Goal: Task Accomplishment & Management: Use online tool/utility

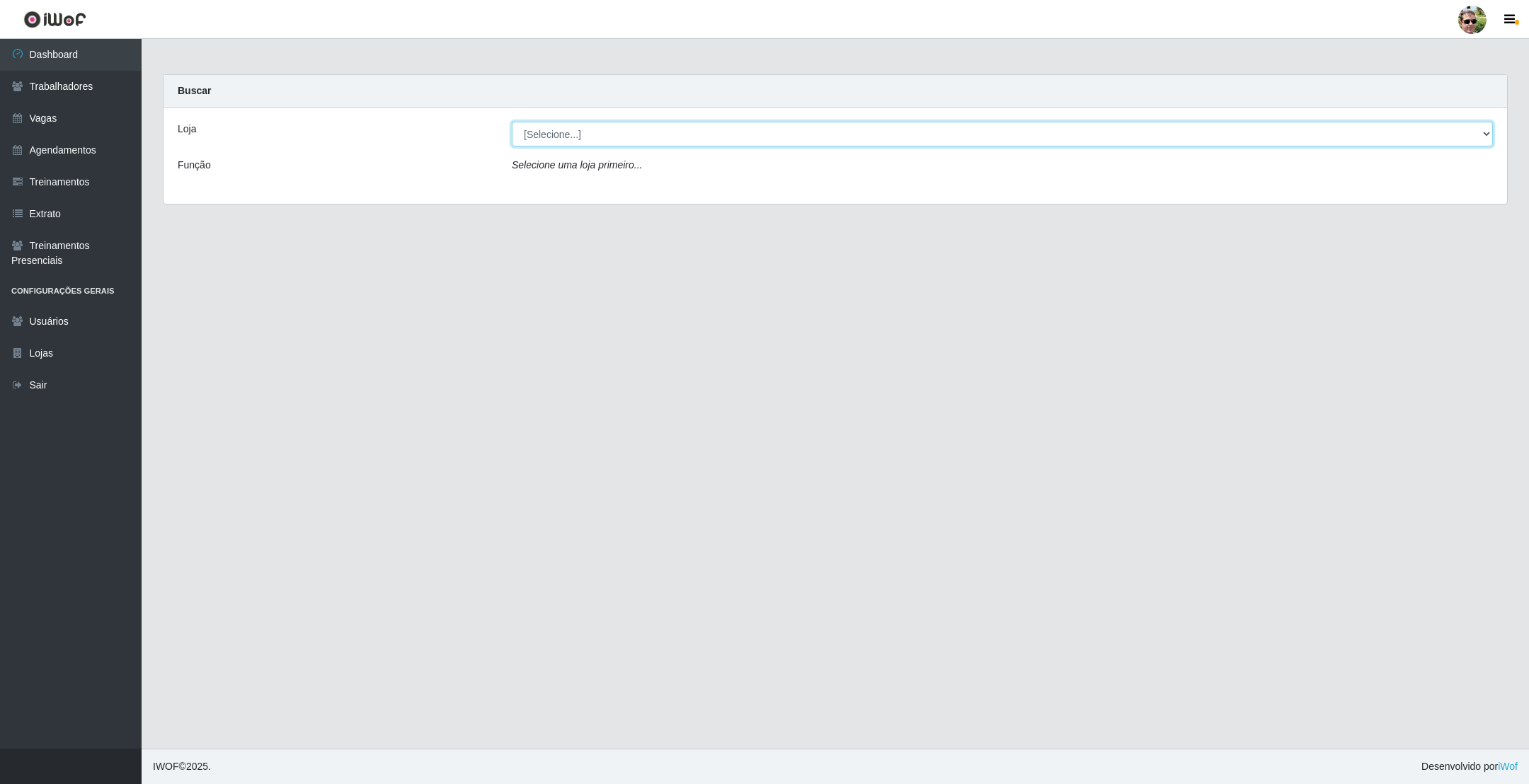
click at [811, 137] on select "[Selecione...] [PERSON_NAME] Supermercado - Gurinhém" at bounding box center [1003, 134] width 982 height 25
click at [615, 138] on select "[Selecione...] [PERSON_NAME] Supermercado - Gurinhém" at bounding box center [1003, 134] width 982 height 25
drag, startPoint x: 632, startPoint y: 192, endPoint x: 623, endPoint y: 140, distance: 52.8
click at [623, 140] on select "[Selecione...] [PERSON_NAME] Supermercado - Gurinhém" at bounding box center [1003, 134] width 982 height 25
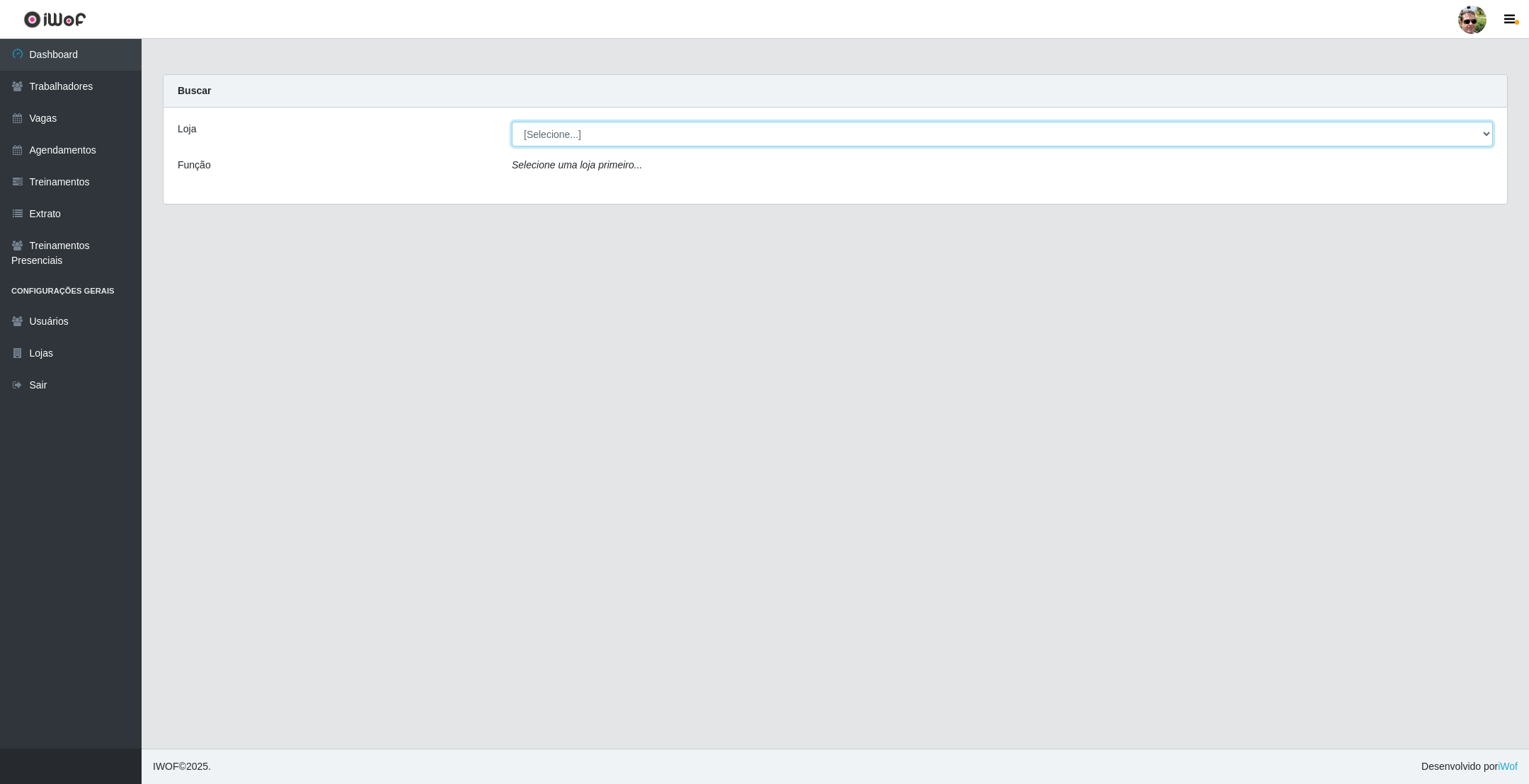
select select "176"
click at [512, 122] on select "[Selecione...] [PERSON_NAME] Supermercado - Gurinhém" at bounding box center [1003, 134] width 982 height 25
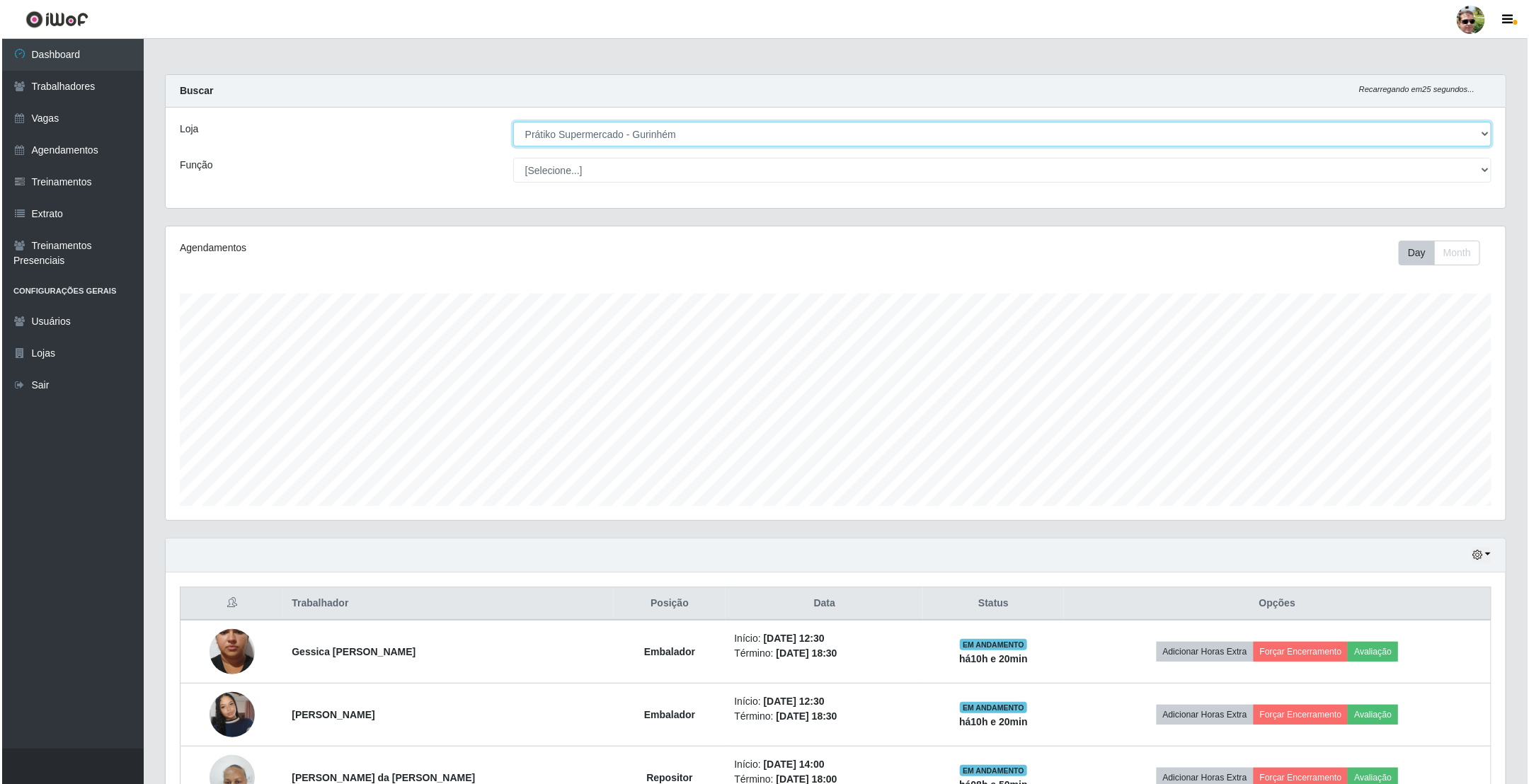
scroll to position [98, 0]
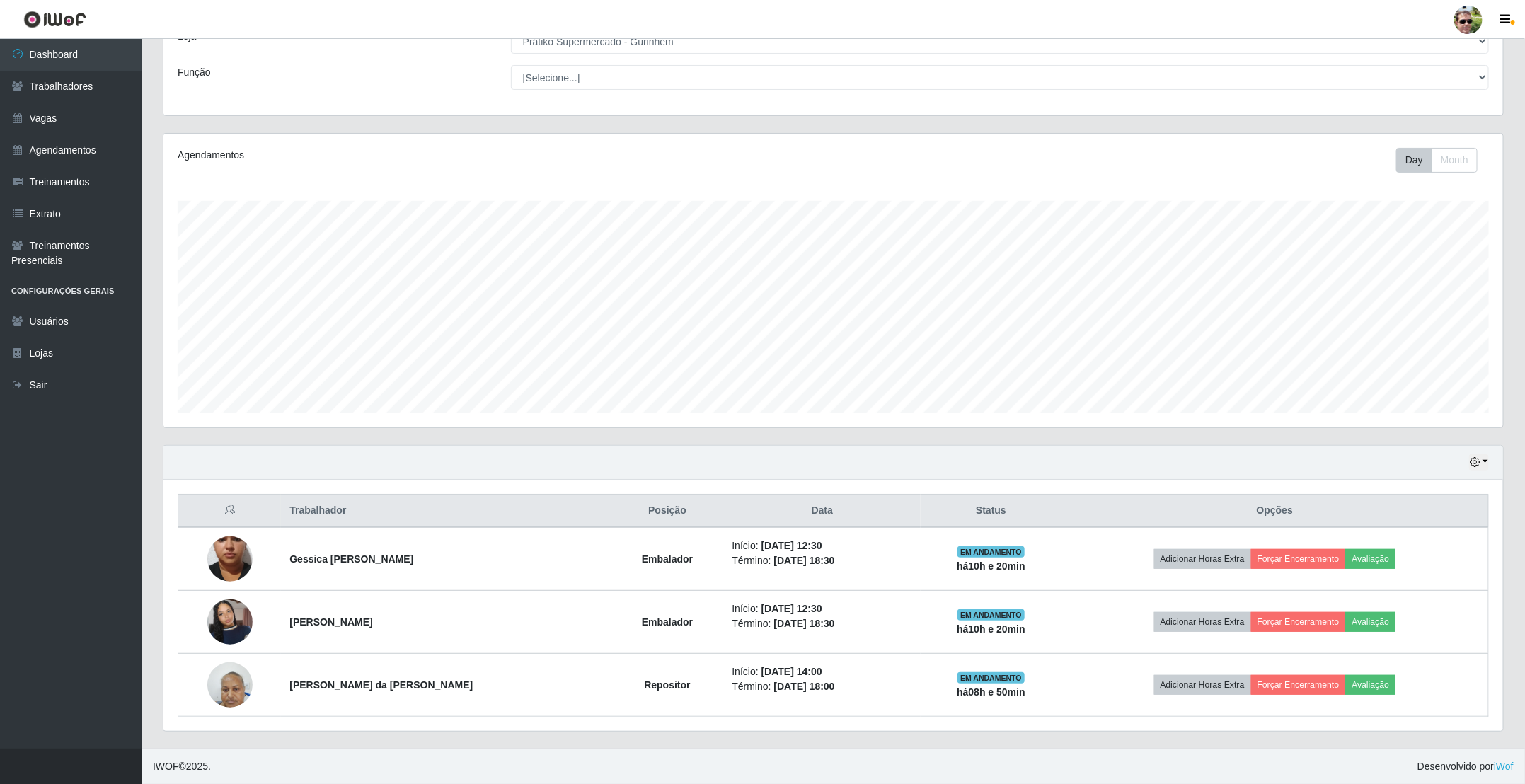
click at [0, 657] on ul "Dashboard Trabalhadores Vagas Agendamentos Treinamentos Extrato Treinamentos Pr…" at bounding box center [70, 394] width 141 height 710
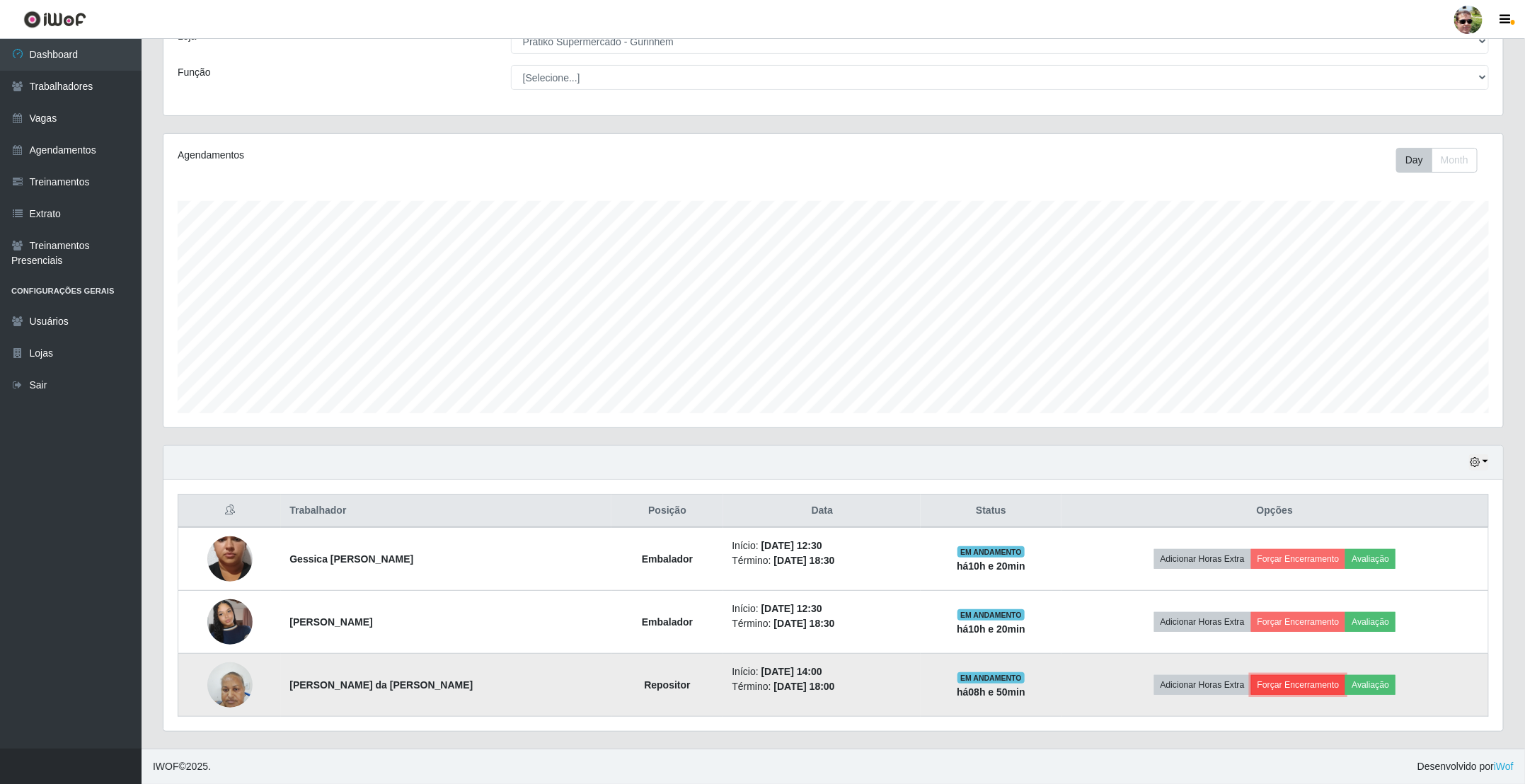
click at [1270, 682] on button "Forçar Encerramento" at bounding box center [1298, 685] width 95 height 20
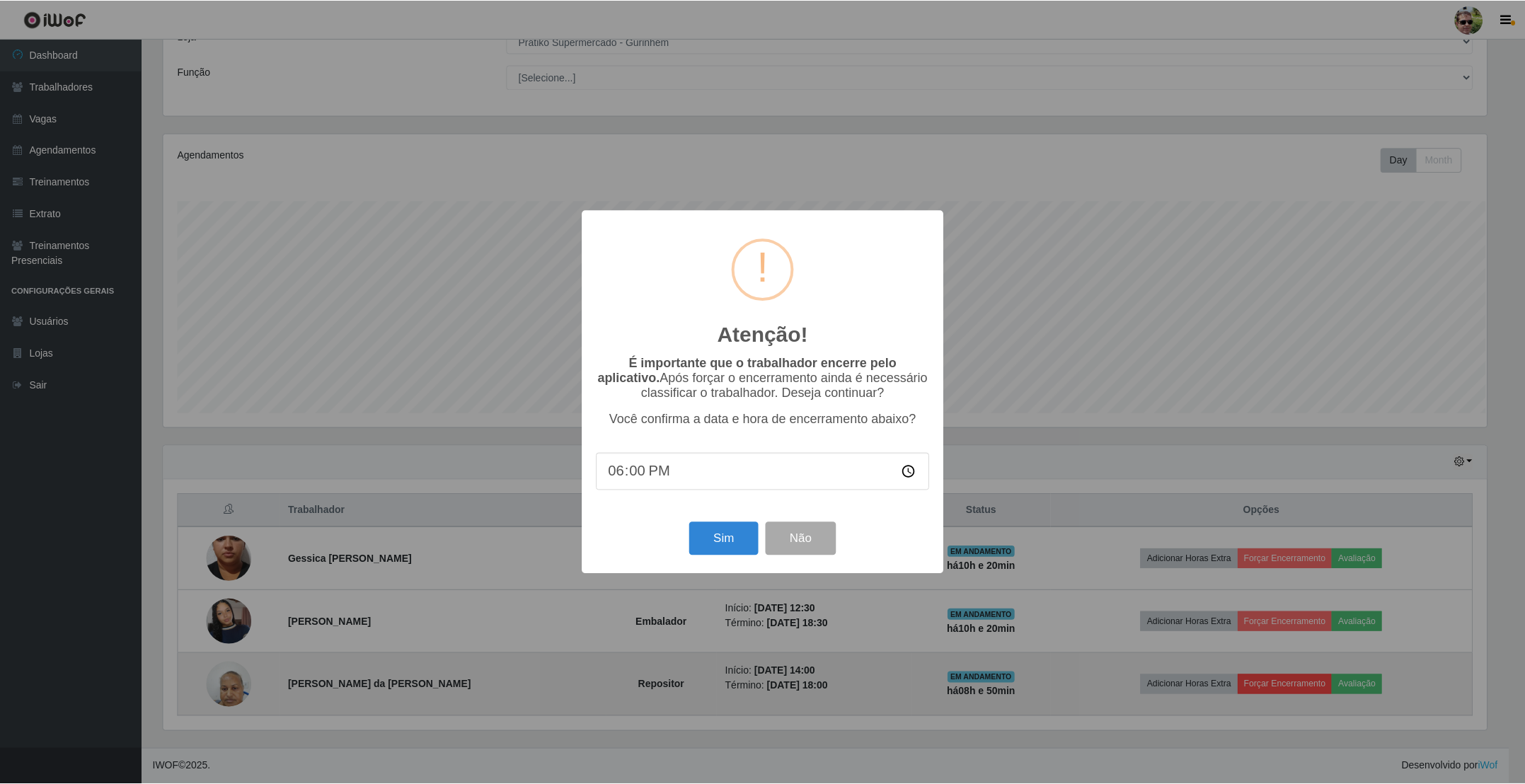
scroll to position [295, 1326]
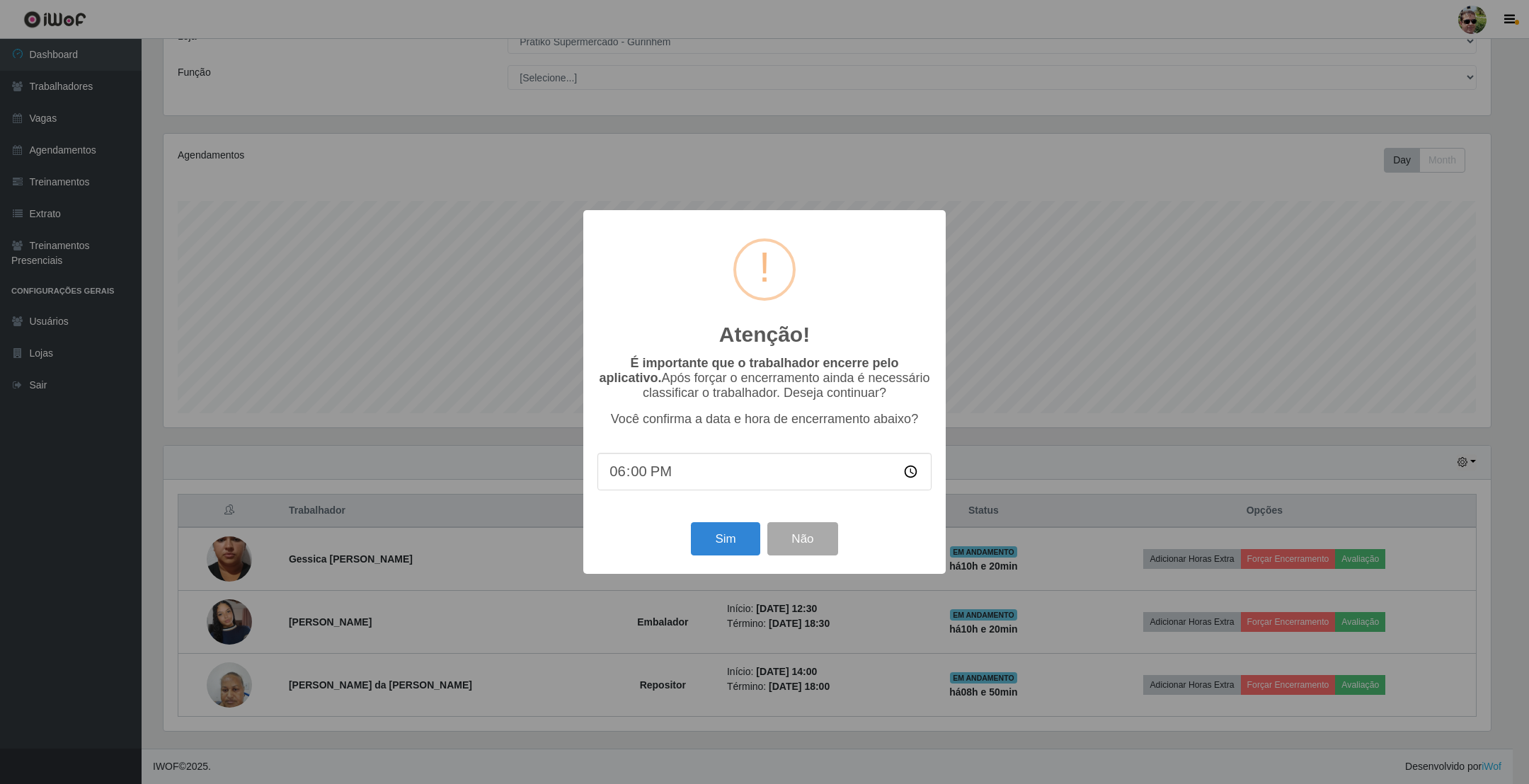
click at [714, 522] on div "Sim Não" at bounding box center [764, 539] width 334 height 41
click at [729, 550] on button "Sim" at bounding box center [726, 539] width 69 height 34
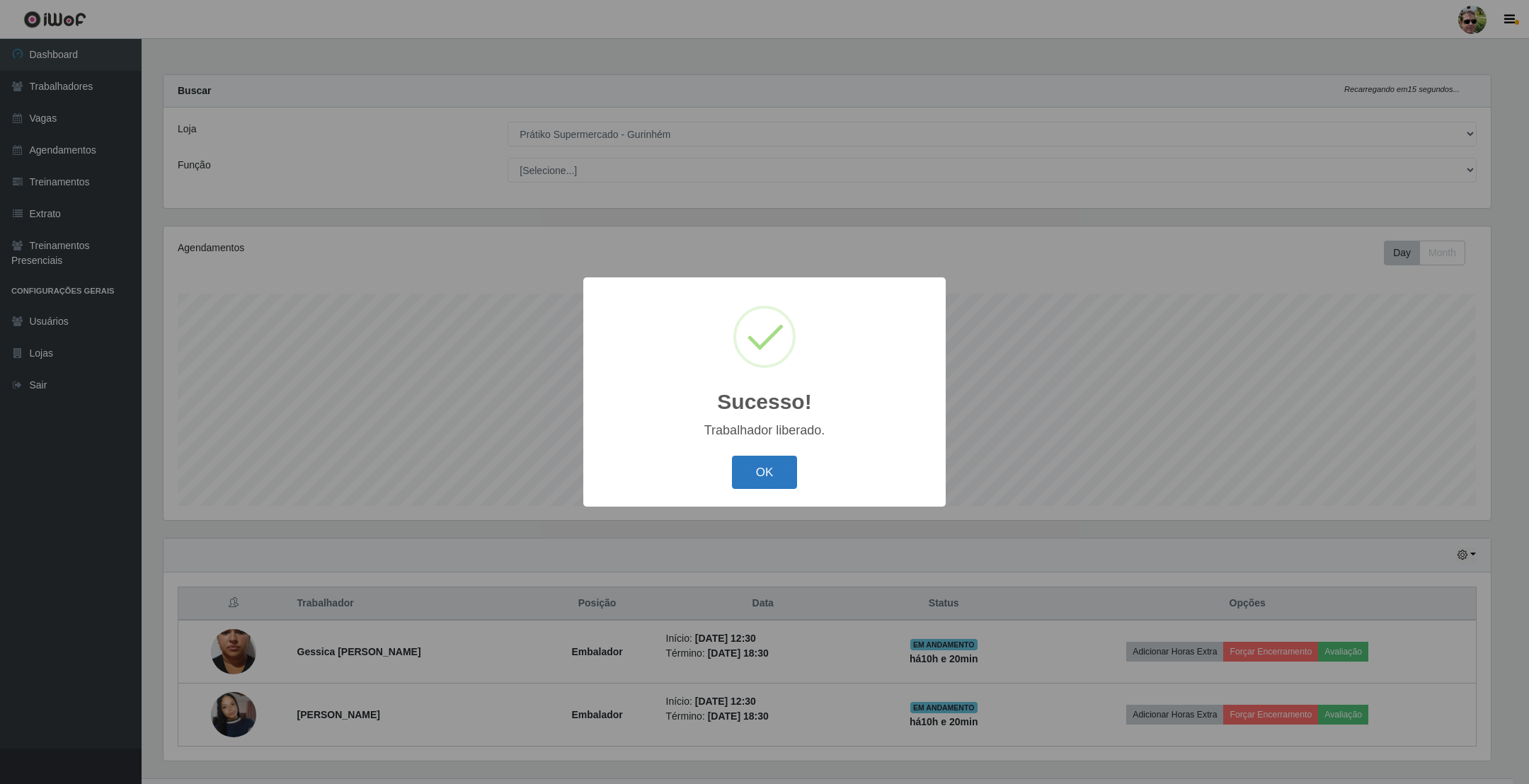
click at [772, 478] on button "OK" at bounding box center [765, 472] width 66 height 34
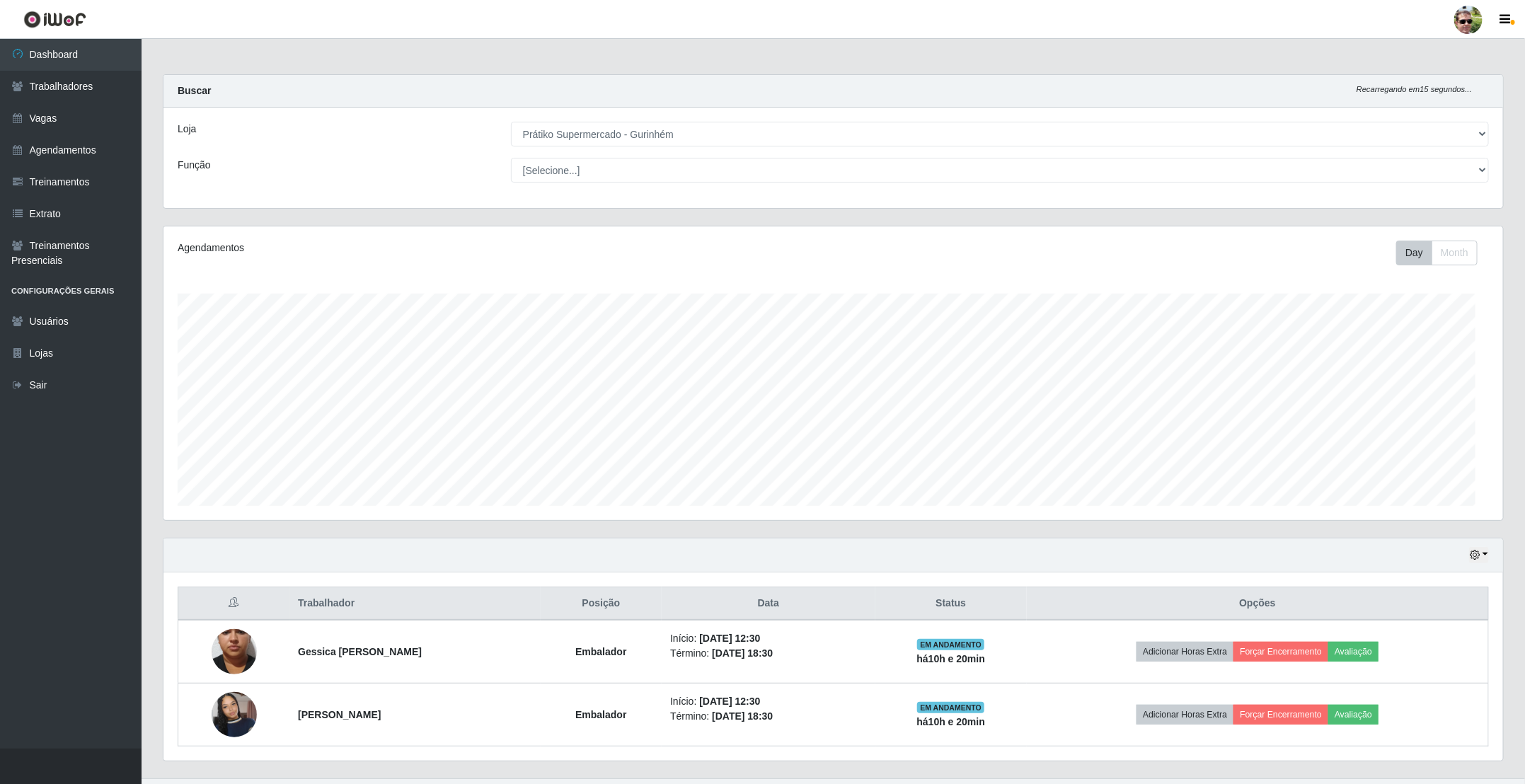
scroll to position [295, 1338]
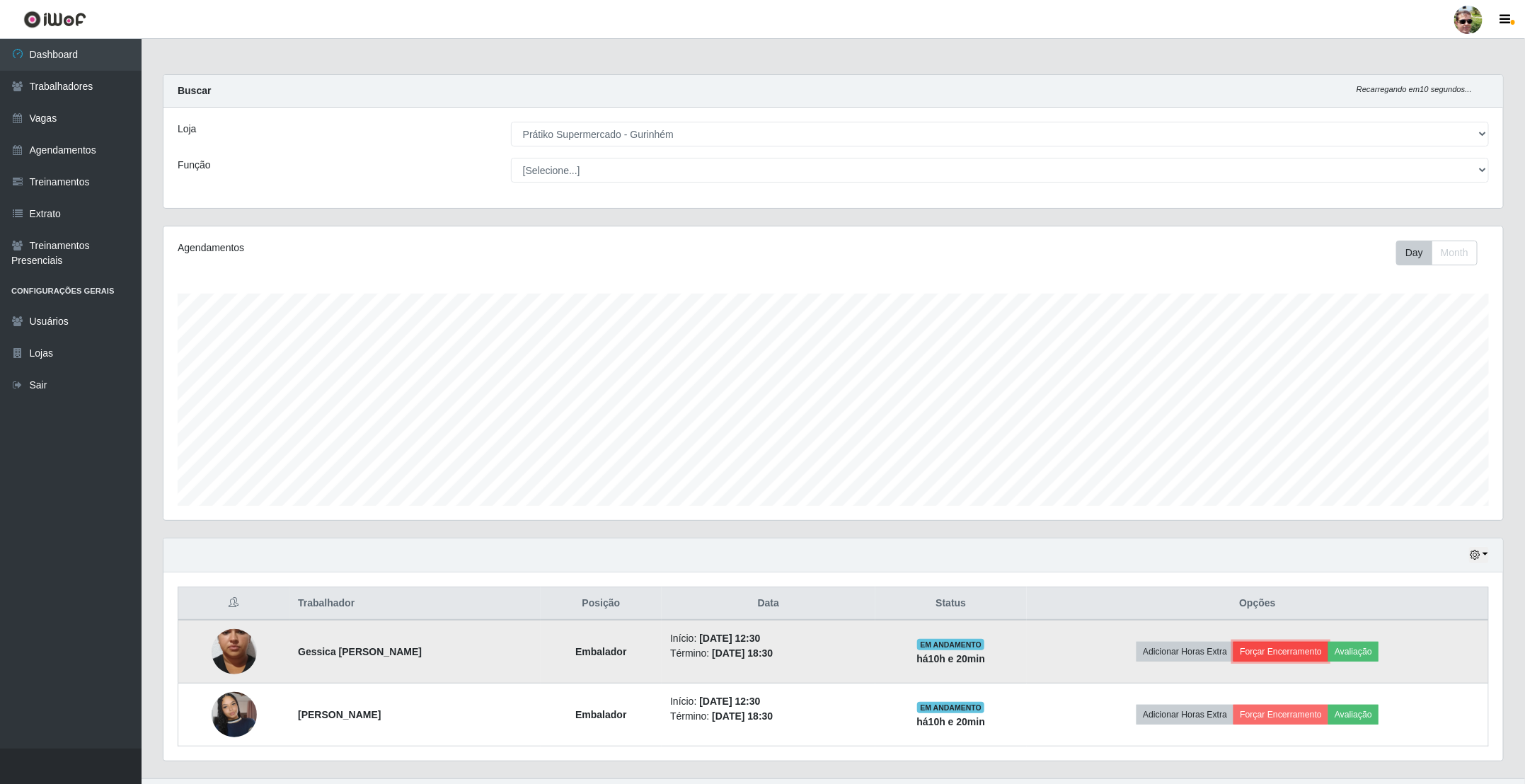
click at [1281, 654] on button "Forçar Encerramento" at bounding box center [1280, 651] width 95 height 20
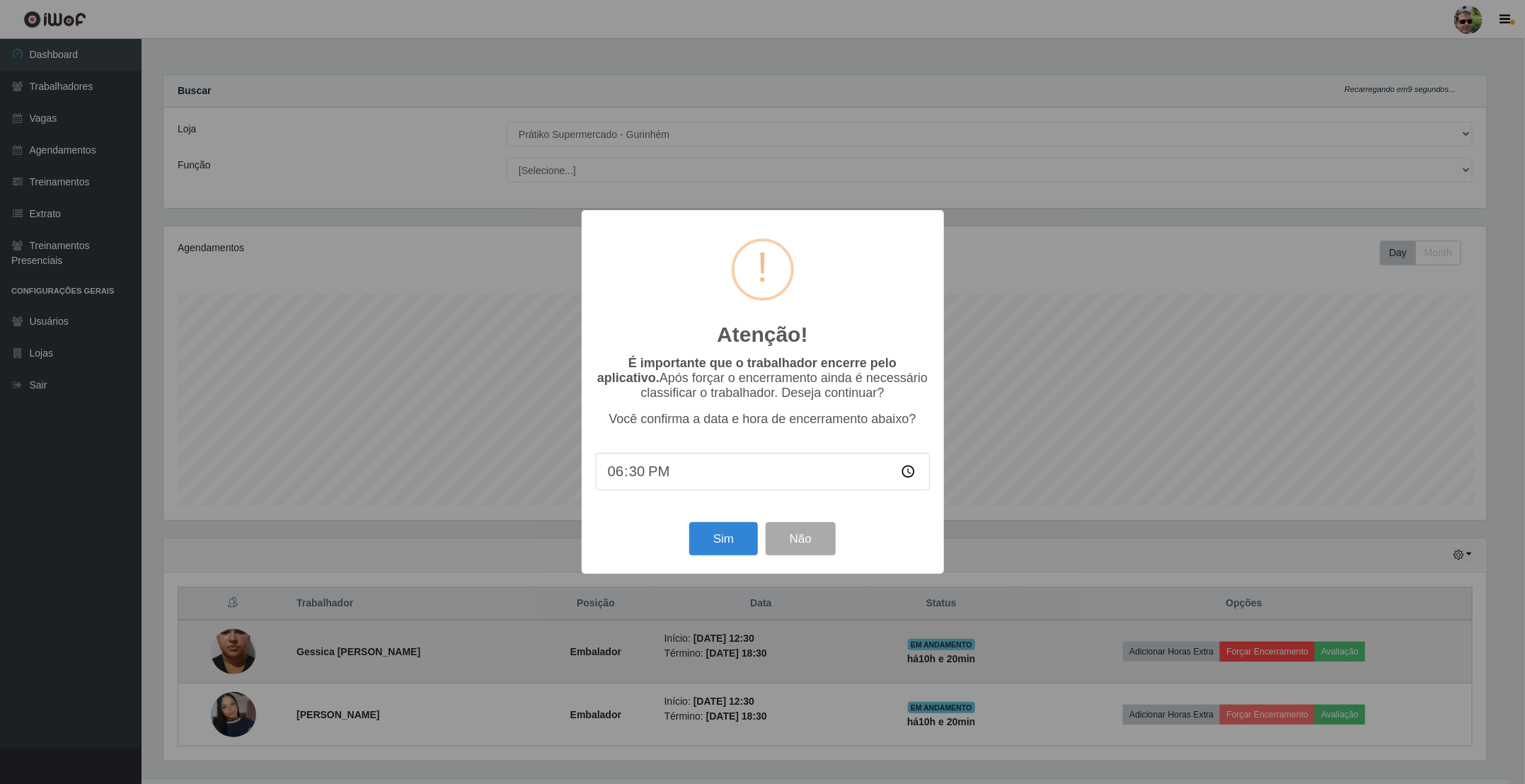
scroll to position [295, 1326]
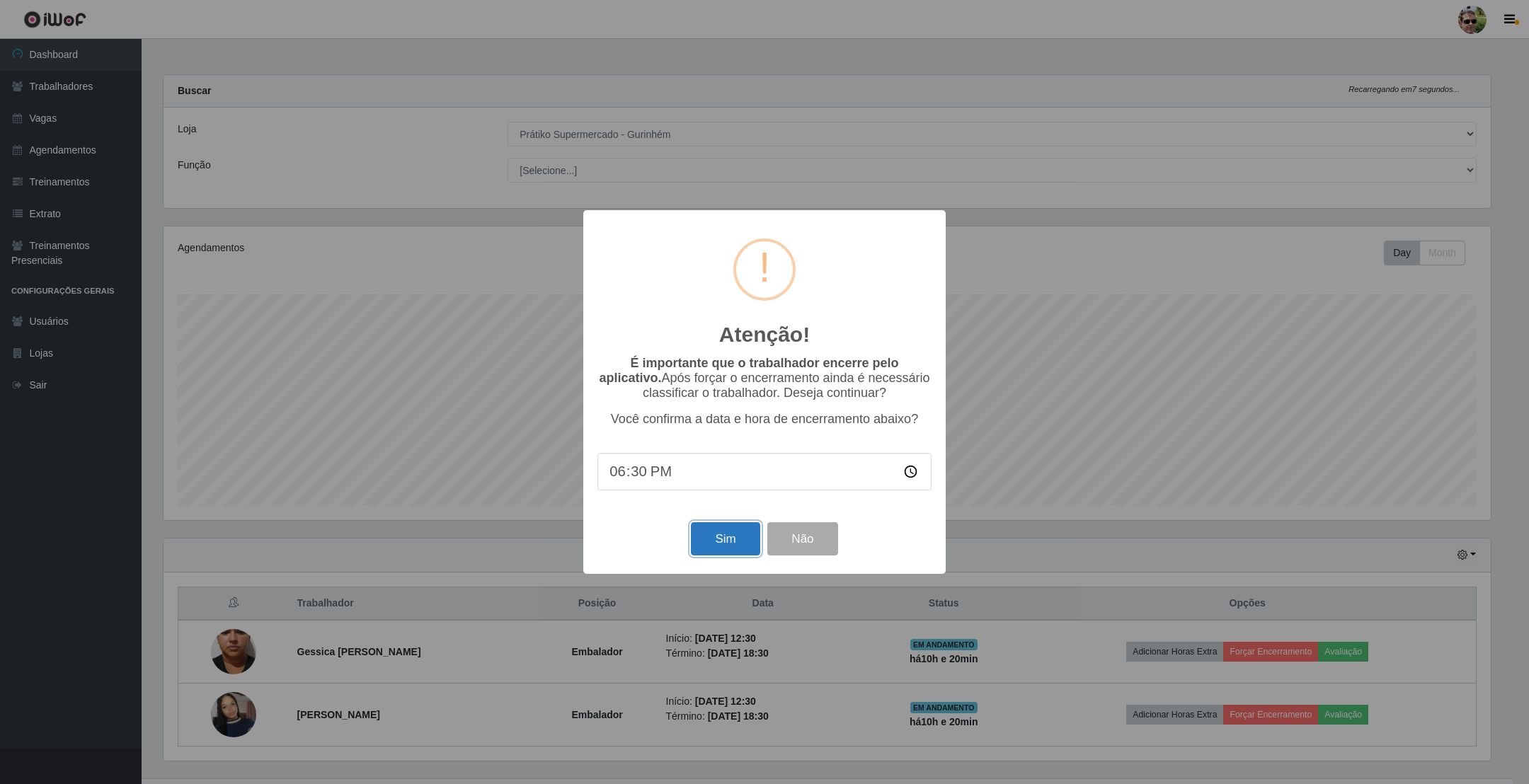
click at [718, 534] on button "Sim" at bounding box center [726, 539] width 69 height 34
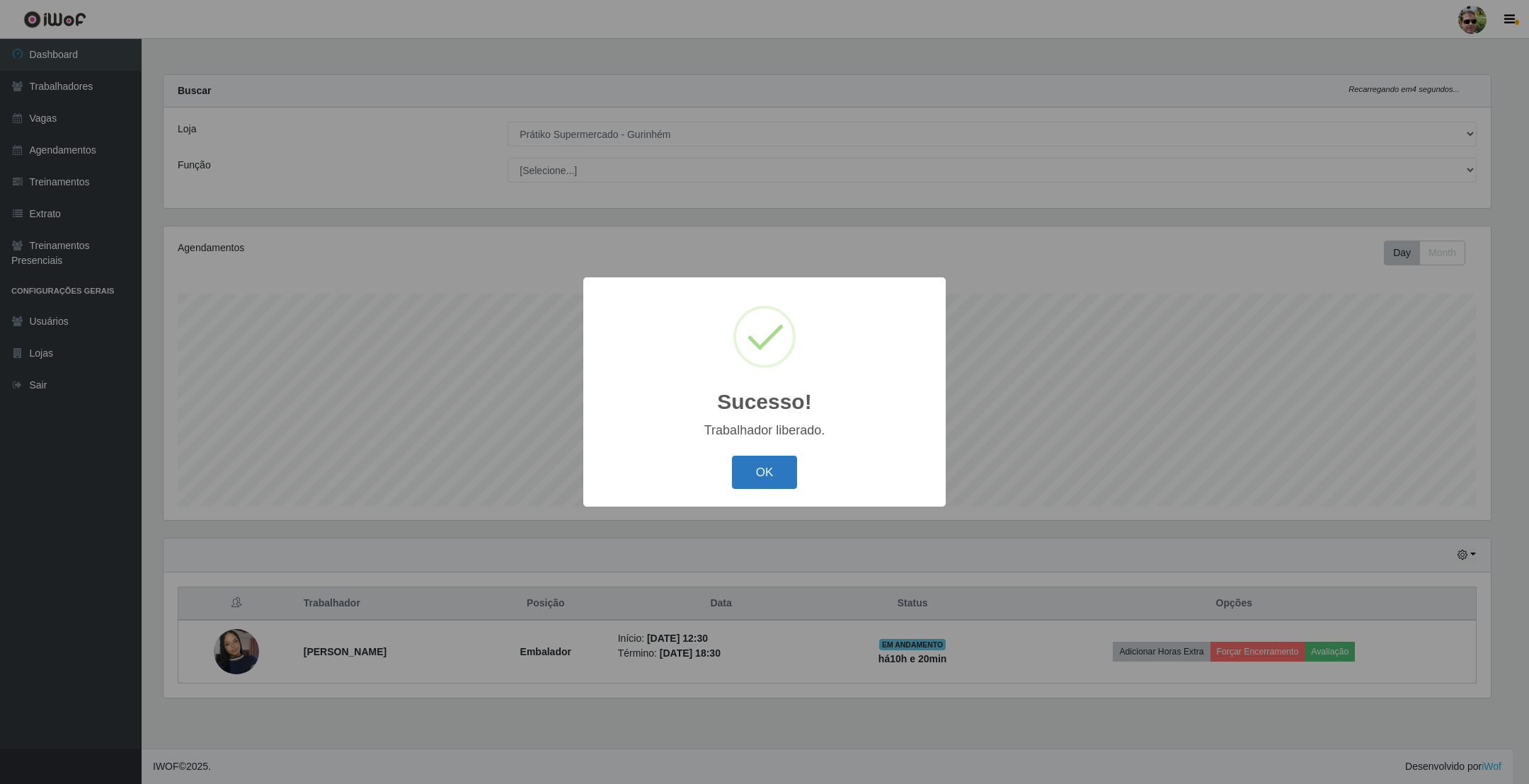
click at [766, 465] on button "OK" at bounding box center [765, 472] width 66 height 34
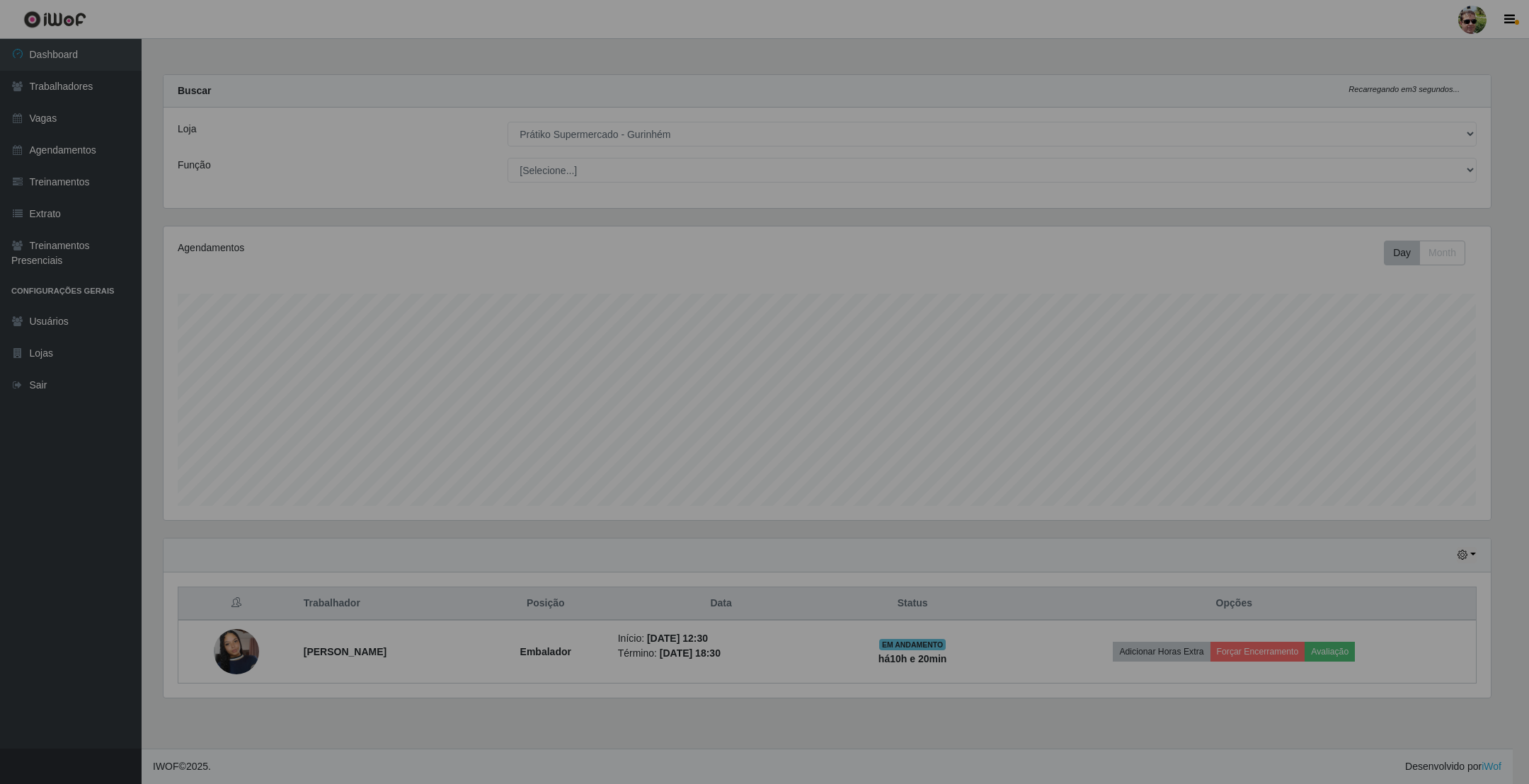
scroll to position [295, 1342]
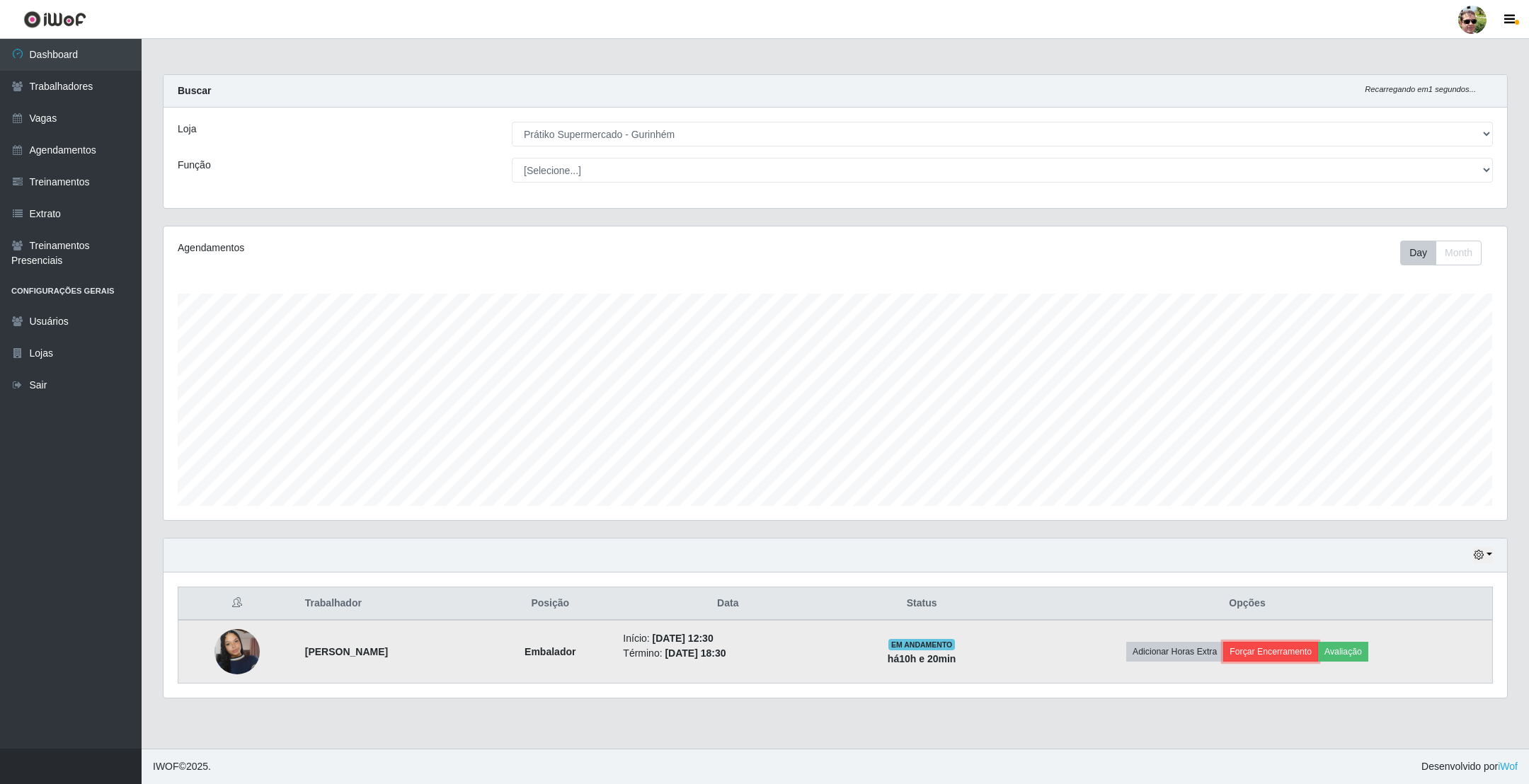
click at [1283, 653] on button "Forçar Encerramento" at bounding box center [1270, 651] width 95 height 20
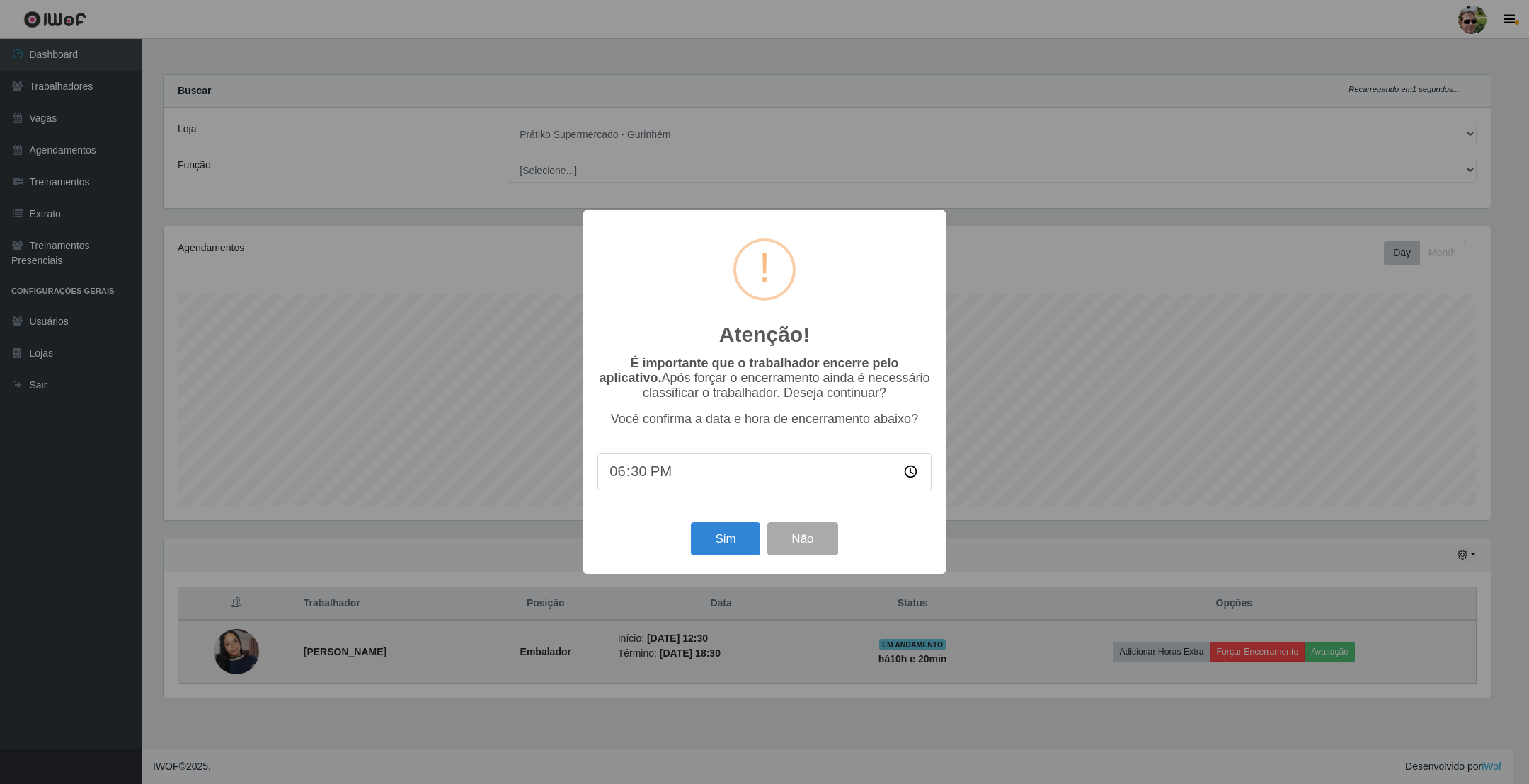
scroll to position [707336, 706704]
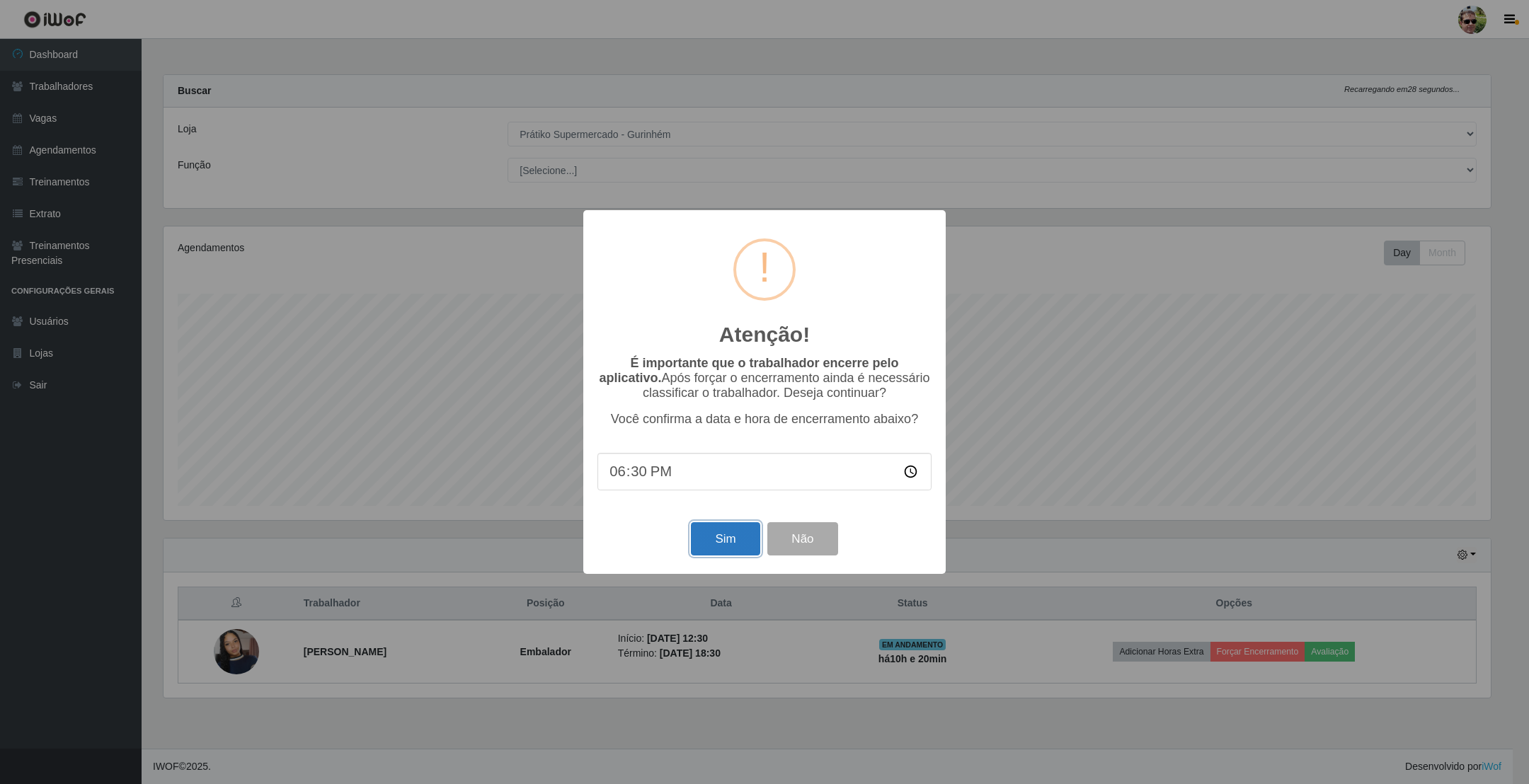
click at [721, 543] on button "Sim" at bounding box center [726, 539] width 69 height 34
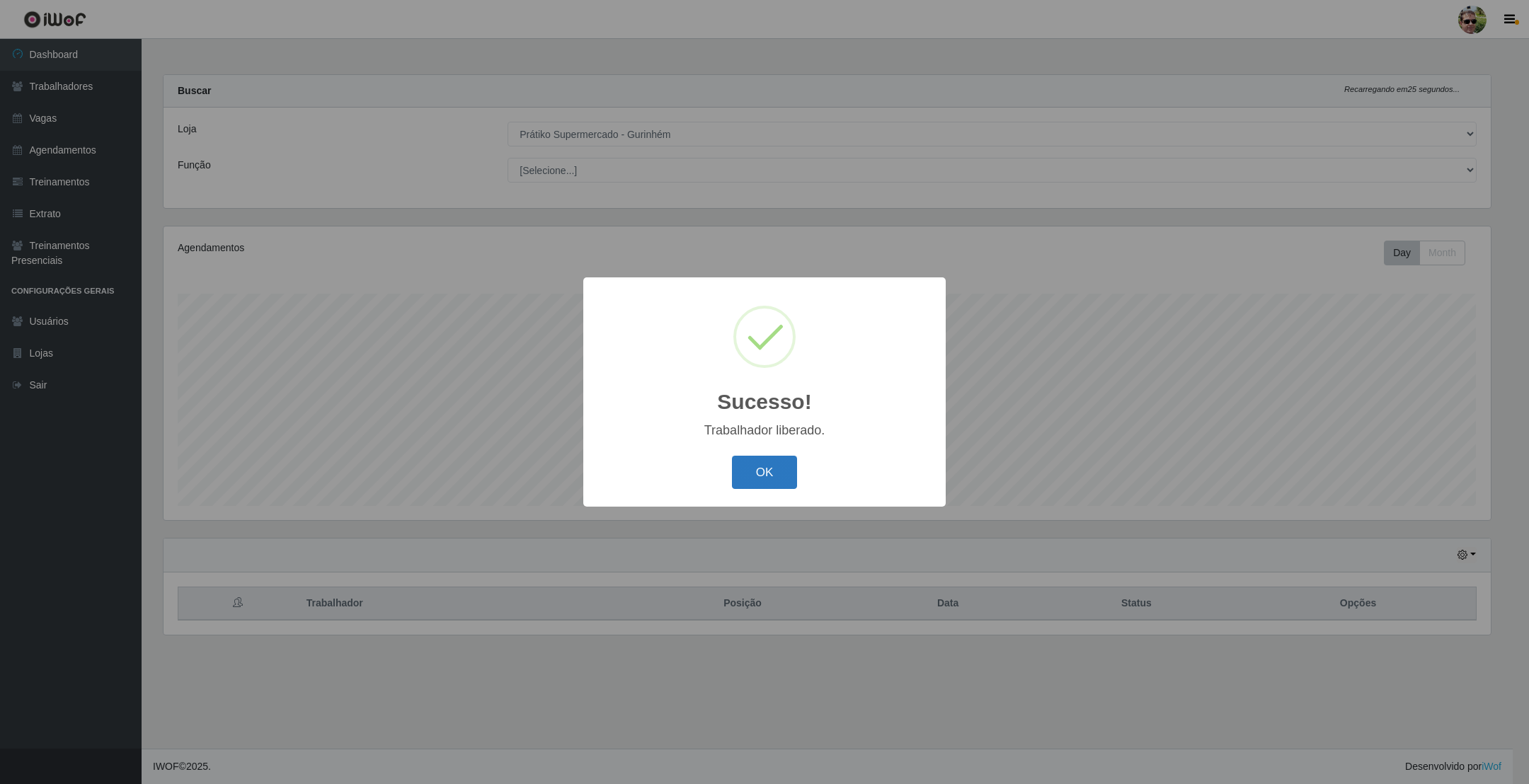
click at [759, 471] on button "OK" at bounding box center [765, 472] width 66 height 34
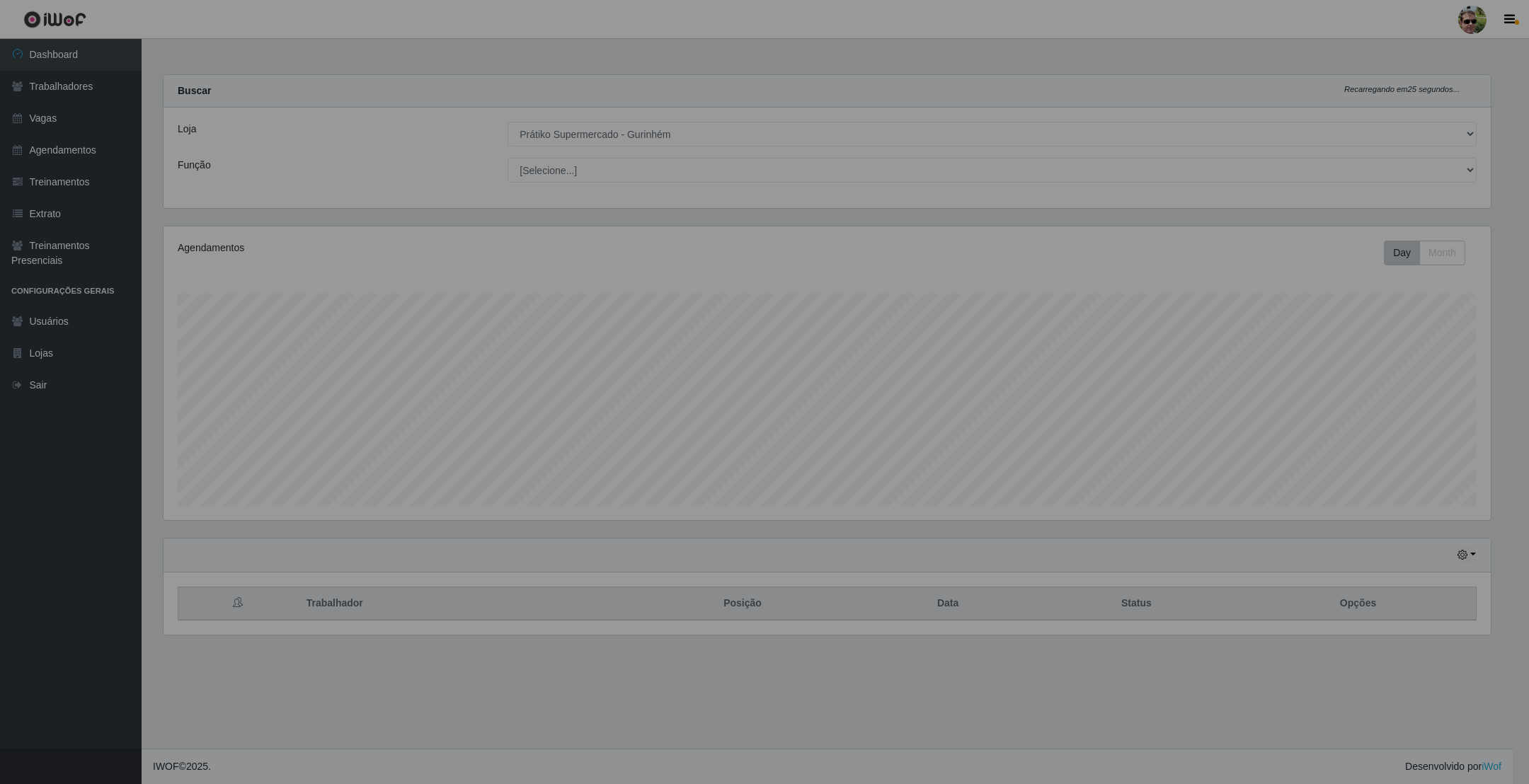
scroll to position [295, 1342]
